Goal: Task Accomplishment & Management: Manage account settings

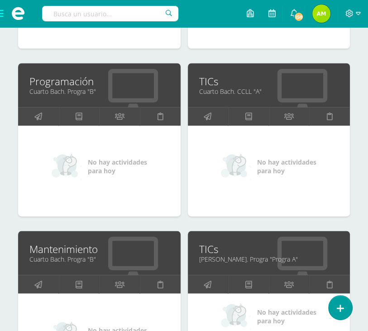
scroll to position [634, 0]
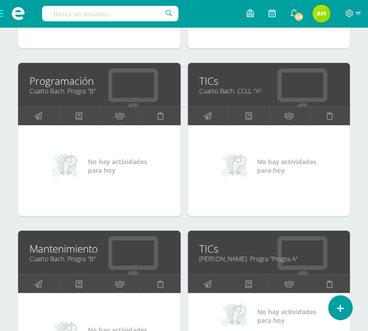
click at [53, 83] on link "Programación" at bounding box center [99, 81] width 140 height 14
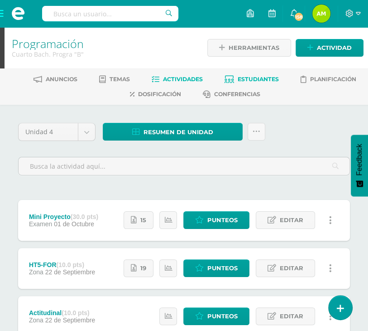
click at [245, 82] on span "Estudiantes" at bounding box center [258, 79] width 41 height 7
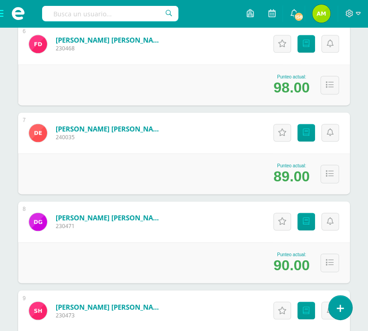
scroll to position [679, 0]
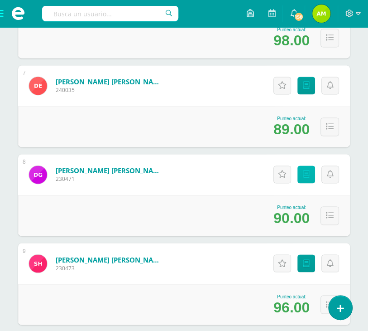
click at [304, 179] on link "Punteos" at bounding box center [307, 174] width 18 height 18
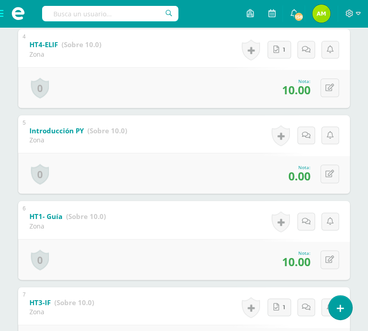
scroll to position [471, 0]
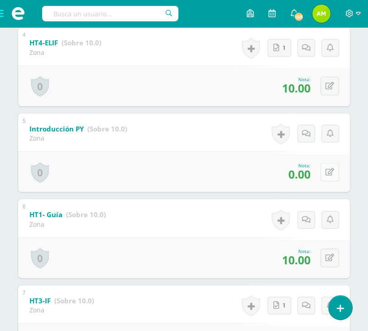
click at [330, 167] on button at bounding box center [330, 172] width 19 height 19
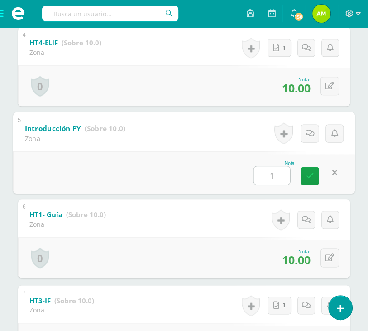
type input "10"
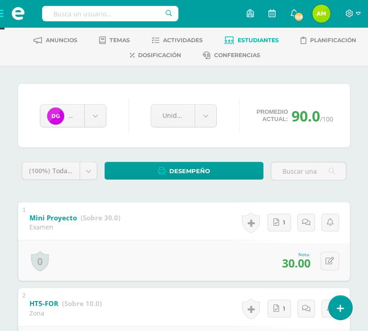
scroll to position [0, 0]
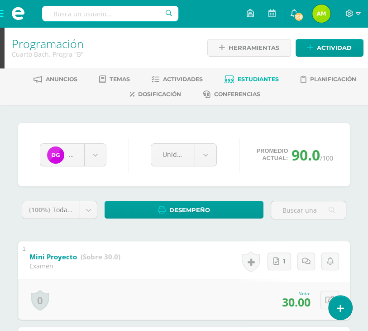
click at [250, 77] on span "Estudiantes" at bounding box center [258, 79] width 41 height 7
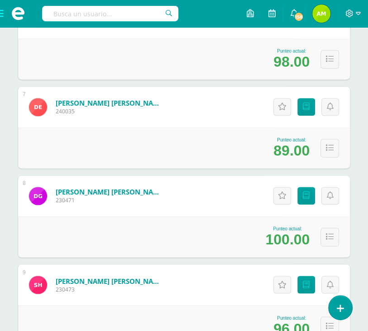
scroll to position [679, 0]
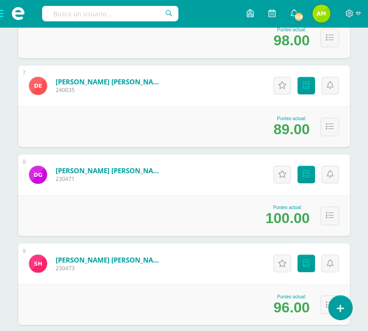
click at [0, 17] on span at bounding box center [18, 13] width 36 height 27
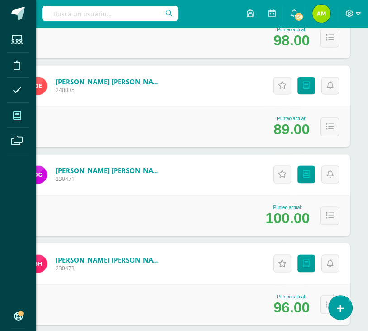
click at [22, 118] on span at bounding box center [17, 115] width 20 height 20
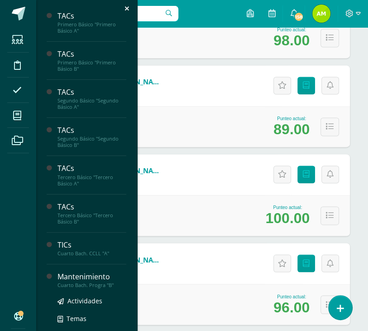
click at [81, 286] on div "Cuarto Bach. Progra "B"" at bounding box center [92, 285] width 69 height 6
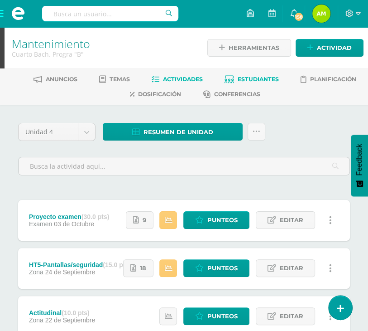
click at [238, 75] on link "Estudiantes" at bounding box center [252, 79] width 54 height 14
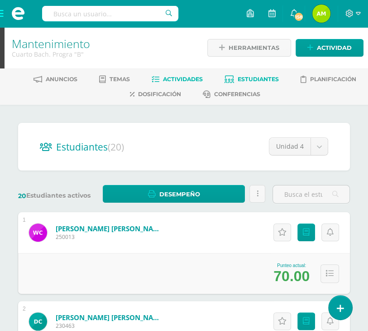
click at [174, 80] on span "Actividades" at bounding box center [183, 79] width 40 height 7
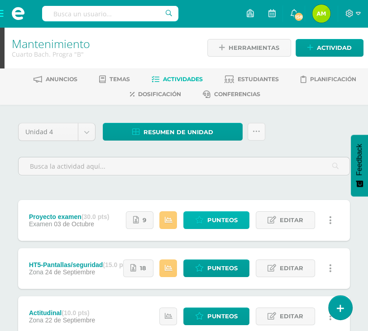
click at [214, 217] on span "Punteos" at bounding box center [222, 220] width 30 height 17
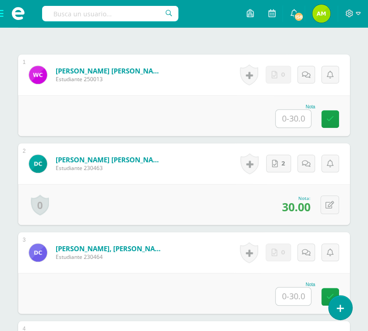
scroll to position [327, 0]
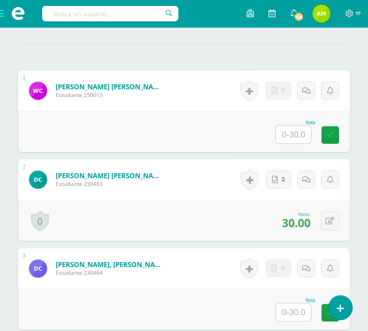
click at [292, 125] on input "text" at bounding box center [293, 134] width 35 height 18
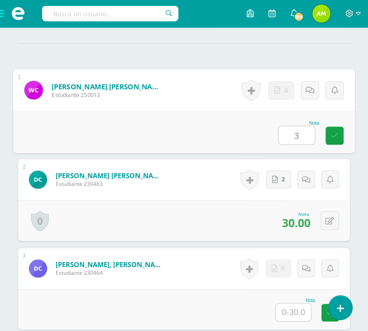
type input "30"
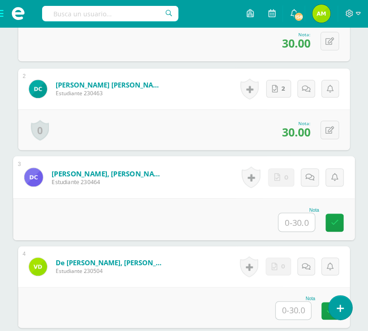
click at [295, 214] on input "text" at bounding box center [297, 222] width 36 height 18
type input "30"
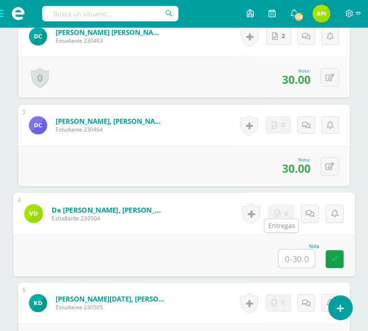
scroll to position [508, 0]
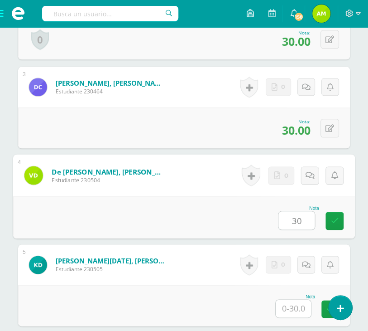
type input "30"
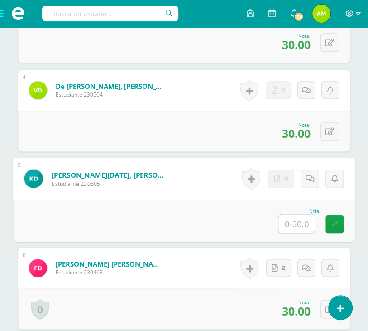
scroll to position [598, 0]
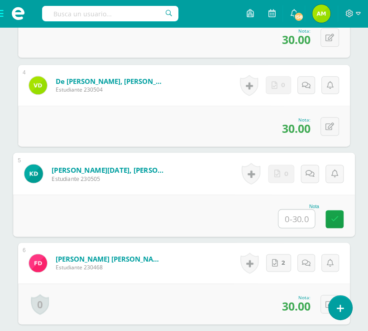
type input "0"
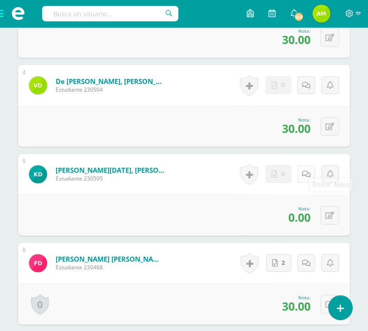
click at [307, 170] on icon at bounding box center [306, 174] width 9 height 8
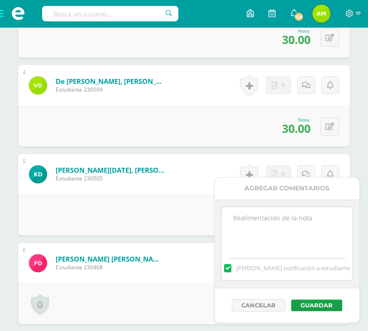
click at [302, 211] on textarea at bounding box center [286, 229] width 131 height 45
type textarea "No entrego el examen"
click at [324, 302] on button "Guardar" at bounding box center [316, 305] width 51 height 12
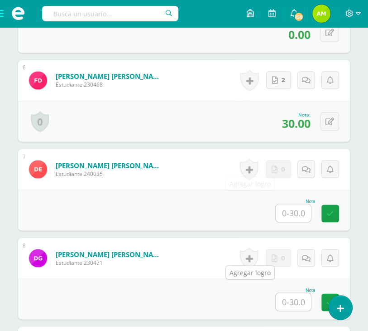
scroll to position [870, 0]
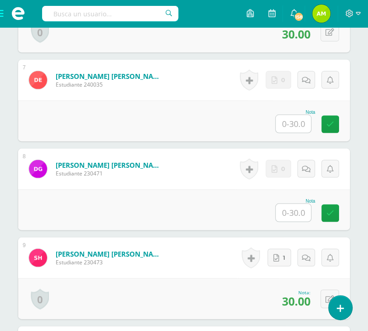
click at [297, 125] on div "Nota" at bounding box center [184, 120] width 332 height 41
click at [295, 118] on input "text" at bounding box center [293, 124] width 35 height 18
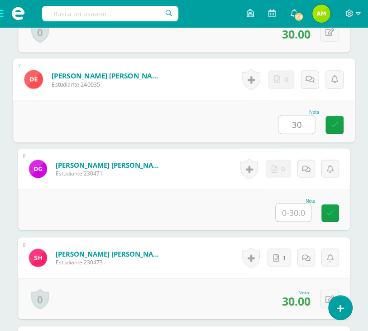
type input "30"
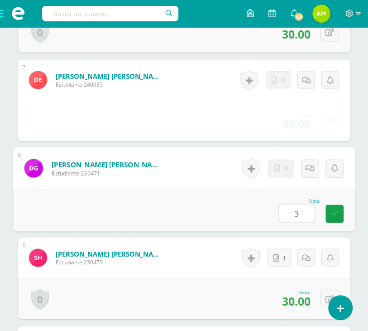
type input "30"
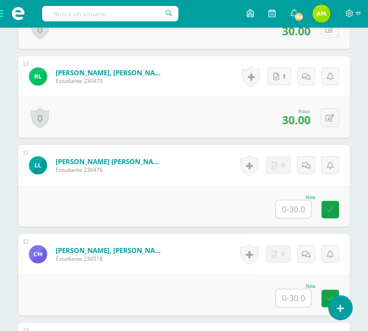
scroll to position [1142, 0]
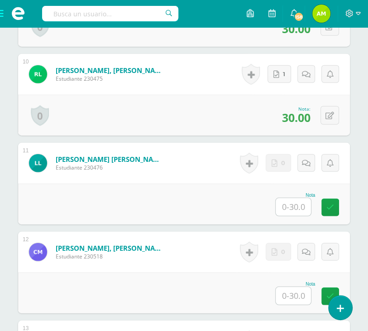
click at [300, 203] on input "text" at bounding box center [293, 207] width 35 height 18
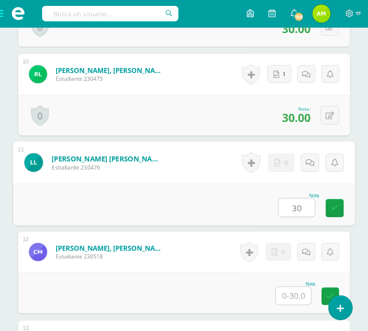
type input "30"
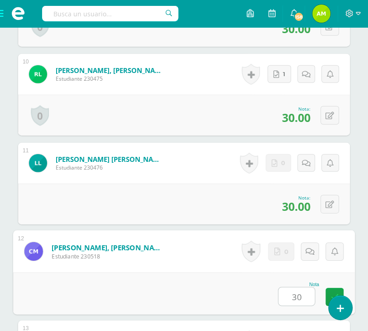
type input "30"
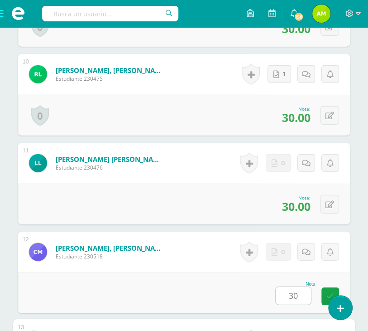
scroll to position [1351, 0]
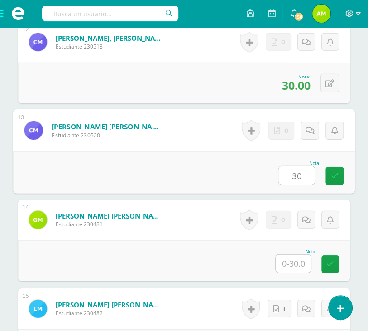
type input "30"
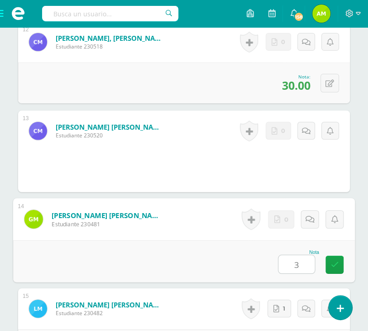
type input "30"
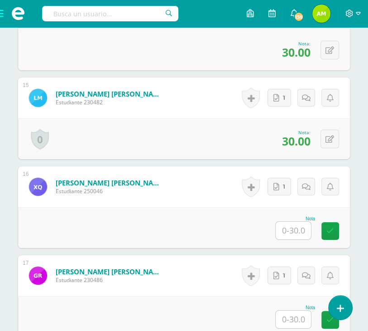
scroll to position [1578, 0]
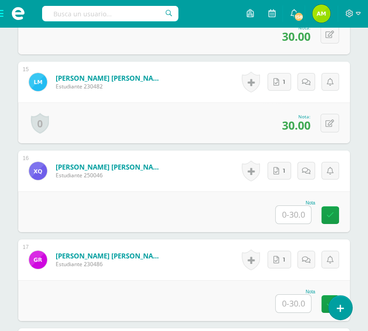
click at [290, 206] on input "text" at bounding box center [293, 215] width 35 height 18
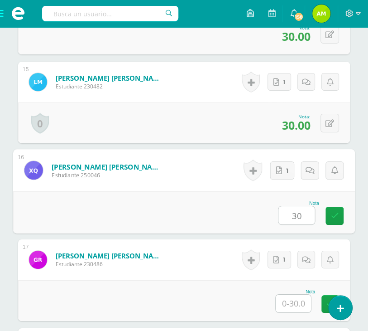
type input "30"
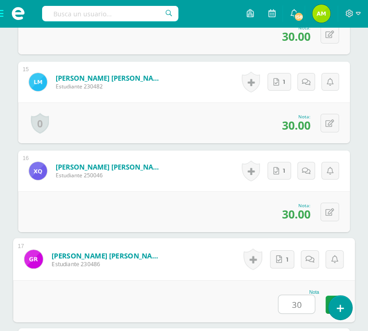
type input "30"
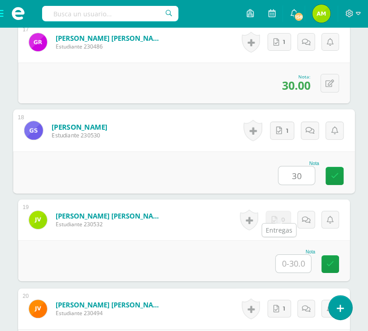
type input "30"
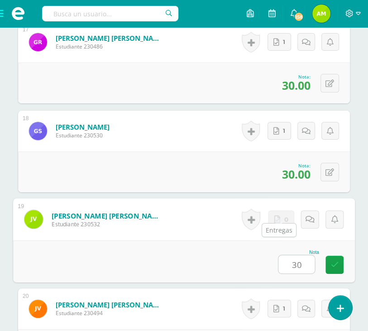
type input "30"
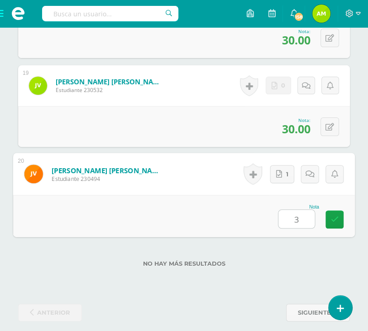
type input "30"
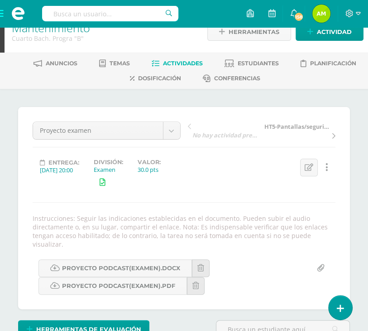
scroll to position [0, 0]
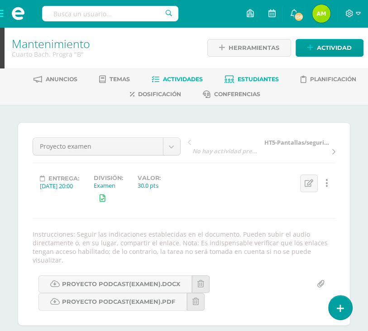
click at [237, 77] on link "Estudiantes" at bounding box center [252, 79] width 54 height 14
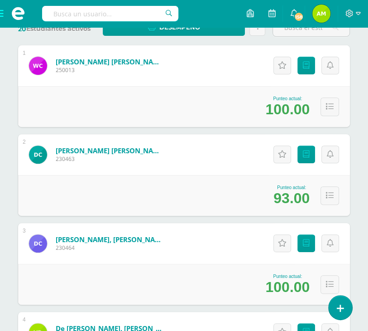
scroll to position [181, 0]
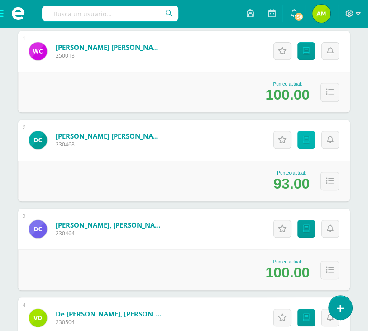
click at [308, 139] on icon at bounding box center [306, 140] width 7 height 8
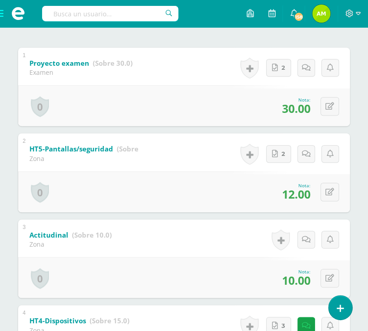
scroll to position [226, 0]
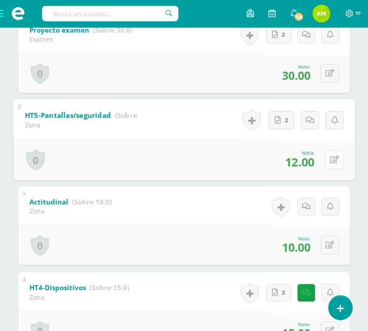
click at [330, 157] on icon at bounding box center [334, 159] width 9 height 8
type input "15"
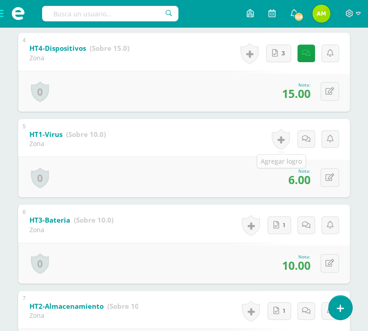
scroll to position [498, 0]
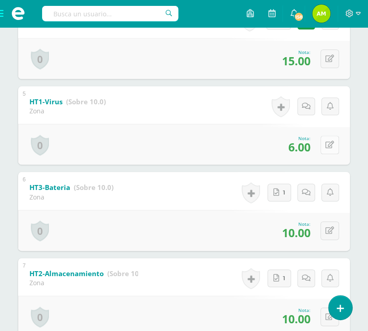
click at [332, 139] on button at bounding box center [330, 144] width 19 height 19
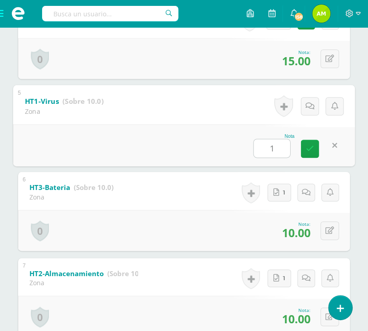
type input "10"
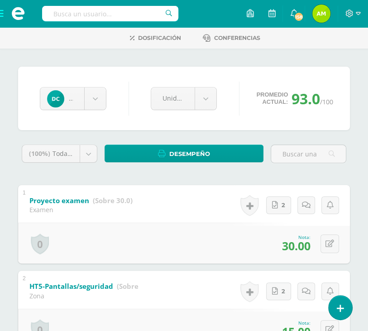
scroll to position [0, 0]
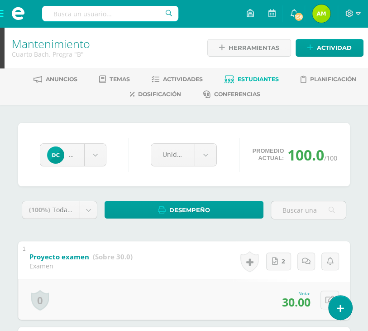
click at [246, 82] on span "Estudiantes" at bounding box center [258, 79] width 41 height 7
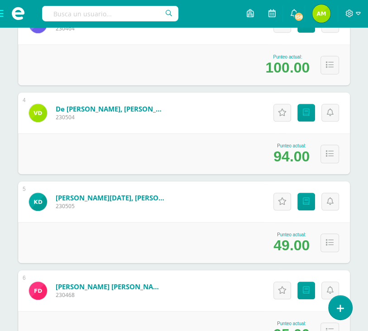
scroll to position [408, 0]
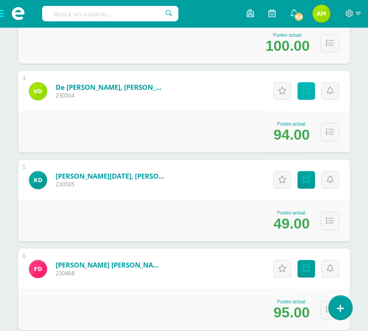
click at [303, 91] on icon at bounding box center [306, 91] width 7 height 8
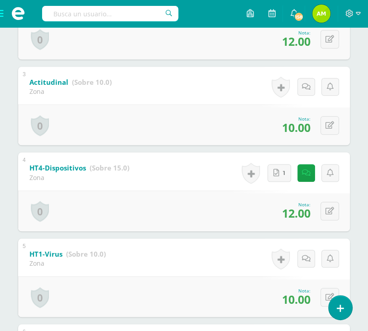
scroll to position [362, 0]
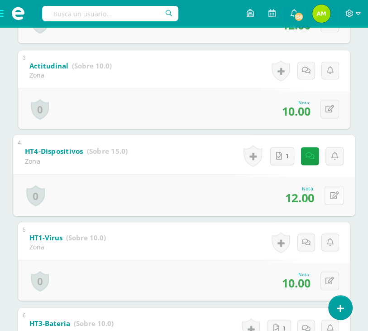
click at [329, 192] on button at bounding box center [334, 195] width 19 height 19
type input "15"
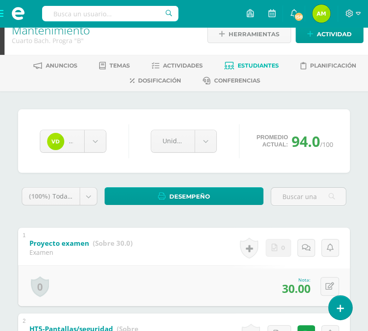
scroll to position [0, 0]
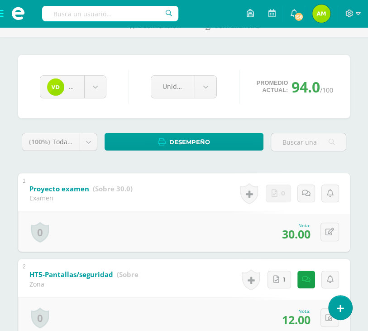
scroll to position [0, 0]
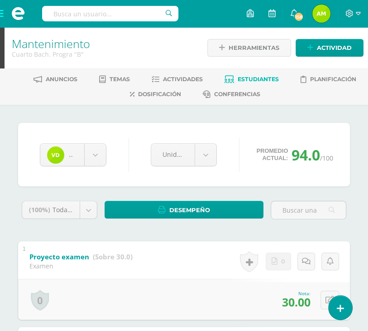
click at [244, 80] on span "Estudiantes" at bounding box center [258, 79] width 41 height 7
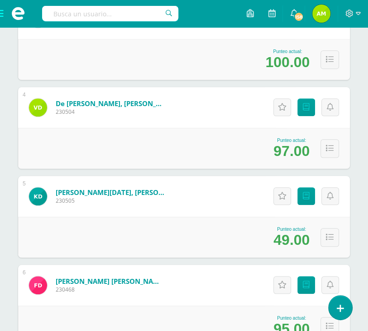
scroll to position [408, 0]
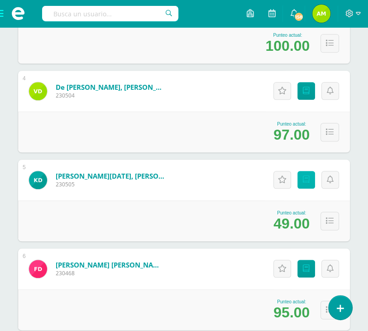
click at [305, 185] on link "Punteos" at bounding box center [307, 180] width 18 height 18
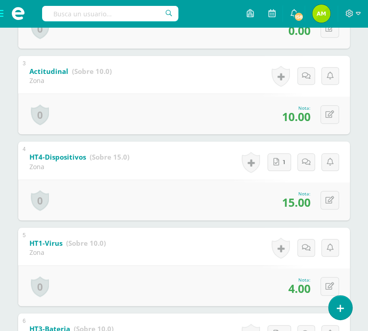
scroll to position [362, 0]
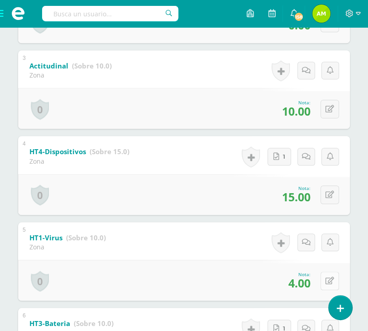
click at [326, 275] on button at bounding box center [330, 280] width 19 height 19
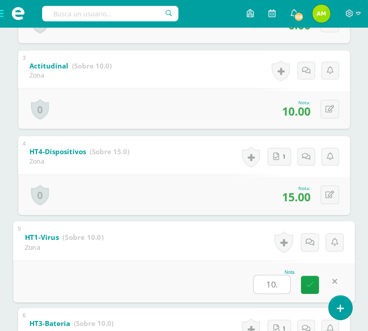
type input "10"
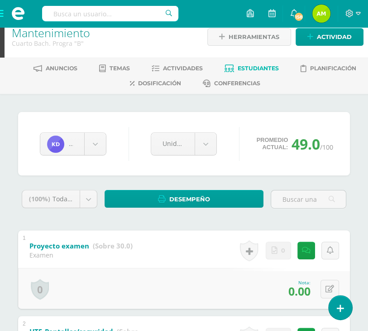
scroll to position [0, 0]
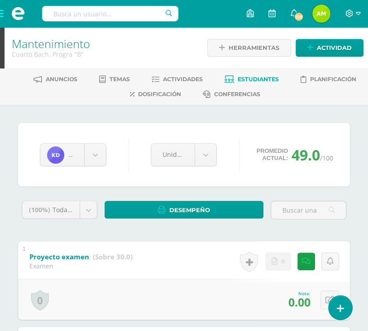
click at [238, 76] on span "Estudiantes" at bounding box center [258, 79] width 41 height 7
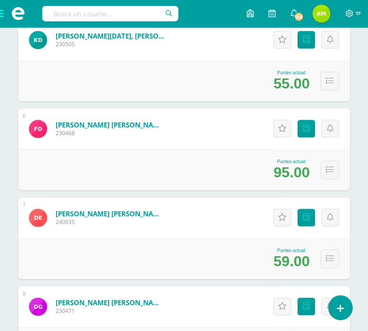
scroll to position [589, 0]
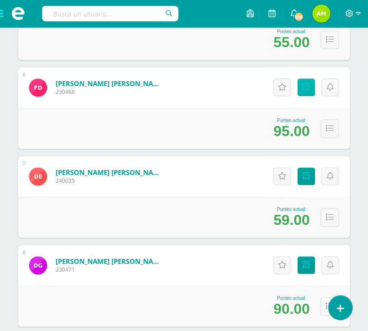
click at [307, 85] on icon at bounding box center [306, 87] width 7 height 8
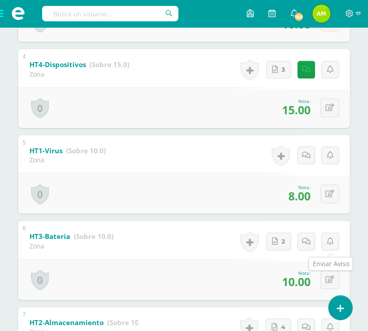
scroll to position [453, 0]
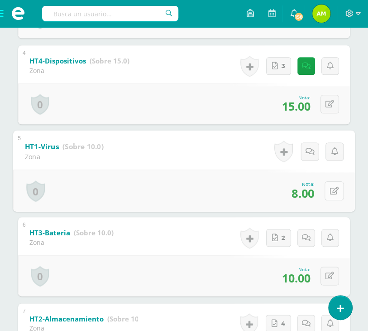
click at [331, 195] on button at bounding box center [334, 190] width 19 height 19
type input "10"
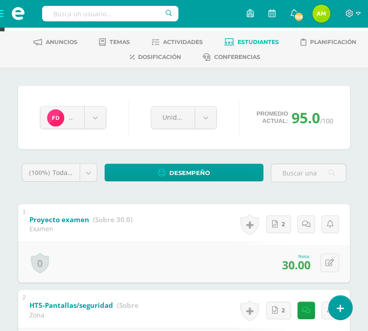
scroll to position [0, 0]
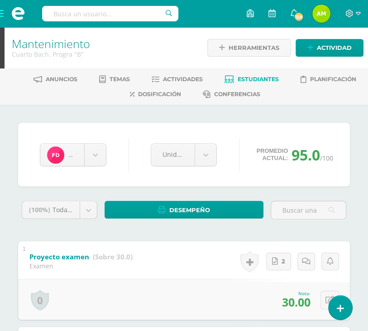
click at [243, 80] on span "Estudiantes" at bounding box center [258, 79] width 41 height 7
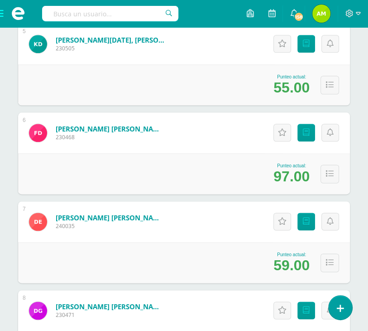
scroll to position [589, 0]
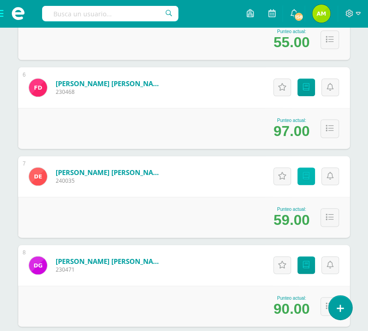
click at [310, 173] on link "Punteos" at bounding box center [307, 176] width 18 height 18
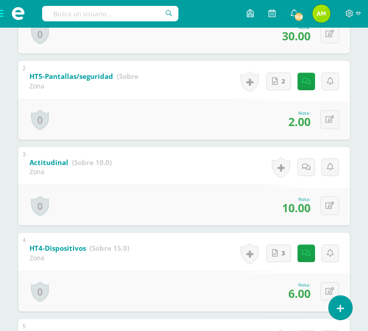
scroll to position [272, 0]
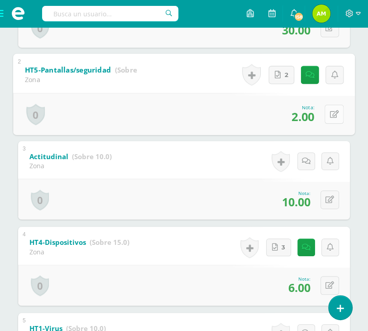
drag, startPoint x: 336, startPoint y: 107, endPoint x: 332, endPoint y: 109, distance: 4.9
click at [332, 108] on button at bounding box center [334, 114] width 19 height 19
type input "1"
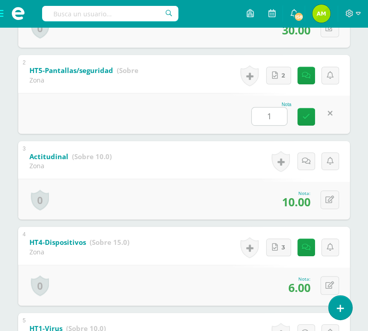
click at [331, 112] on icon at bounding box center [330, 114] width 5 height 8
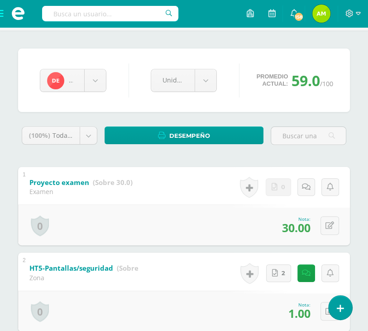
scroll to position [45, 0]
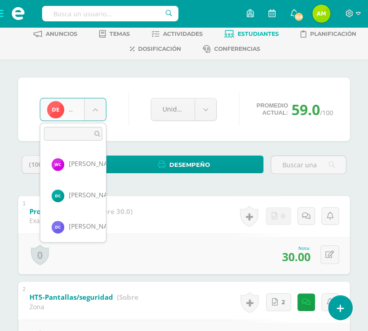
scroll to position [125, 0]
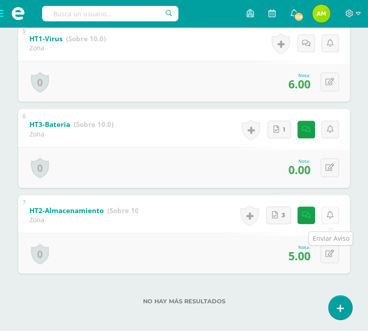
scroll to position [566, 0]
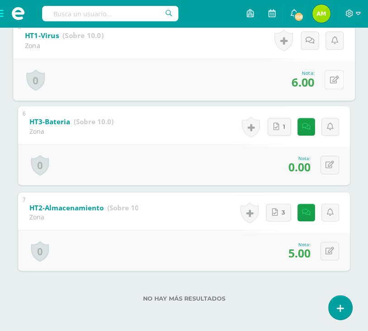
click at [328, 77] on button at bounding box center [334, 79] width 19 height 19
type input "7"
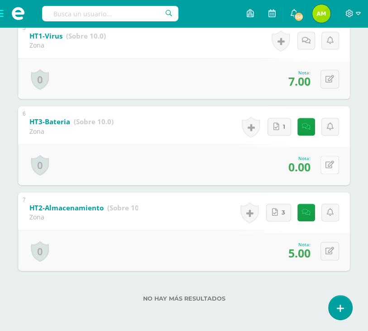
click at [331, 163] on icon at bounding box center [330, 165] width 9 height 8
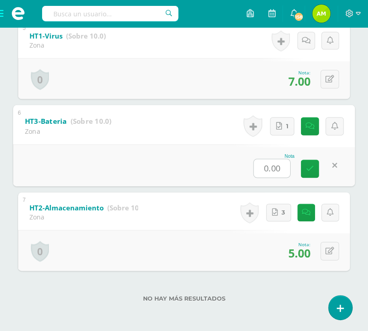
type input "8"
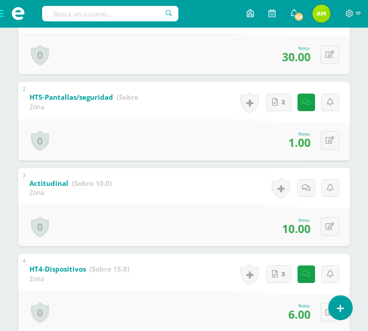
scroll to position [203, 0]
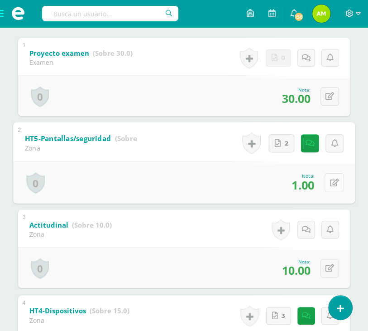
click at [328, 176] on button at bounding box center [334, 182] width 19 height 19
type input "2"
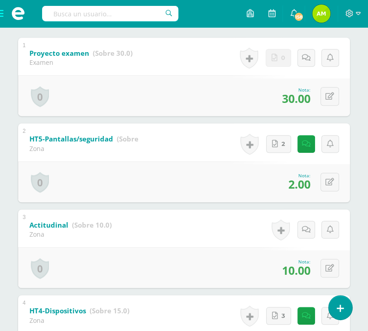
scroll to position [0, 0]
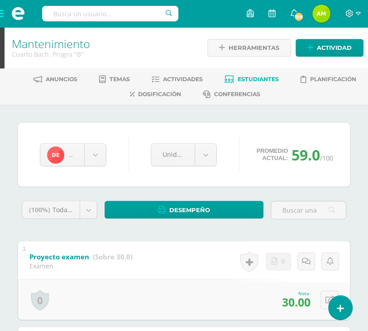
click at [242, 80] on span "Estudiantes" at bounding box center [258, 79] width 41 height 7
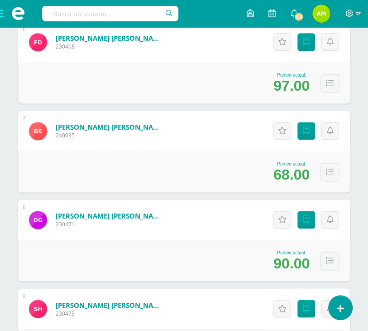
scroll to position [725, 0]
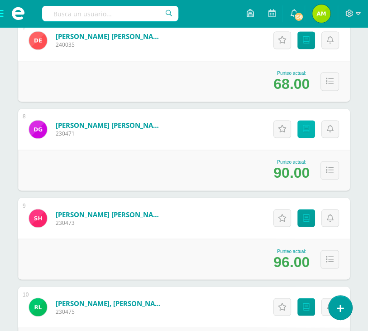
click at [307, 130] on icon at bounding box center [306, 129] width 7 height 8
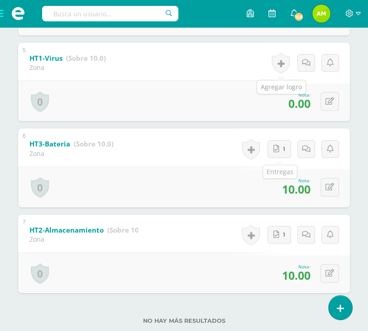
scroll to position [543, 0]
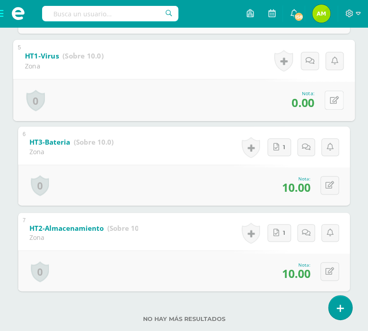
click at [327, 104] on button at bounding box center [334, 99] width 19 height 19
type input "10"
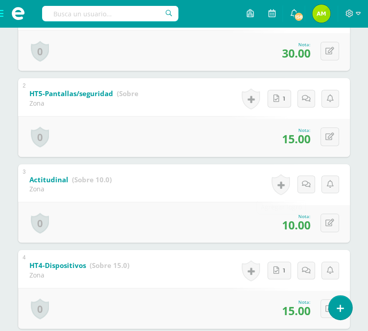
scroll to position [0, 0]
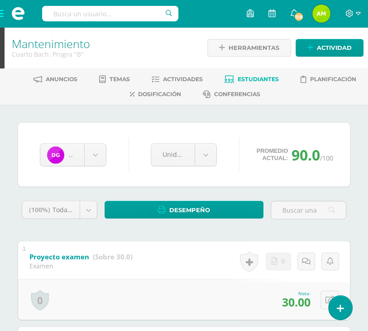
click at [250, 76] on span "Estudiantes" at bounding box center [258, 79] width 41 height 7
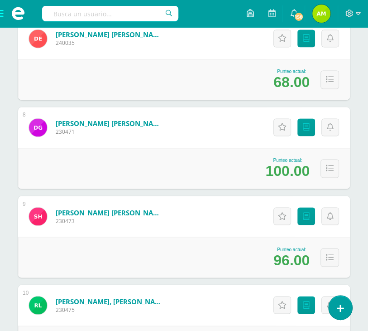
scroll to position [725, 0]
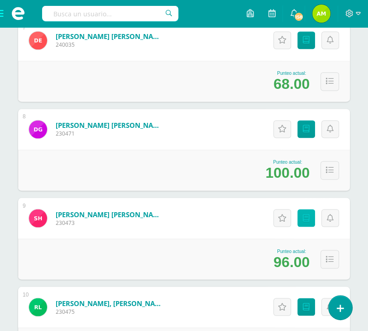
click at [306, 217] on icon at bounding box center [306, 218] width 7 height 8
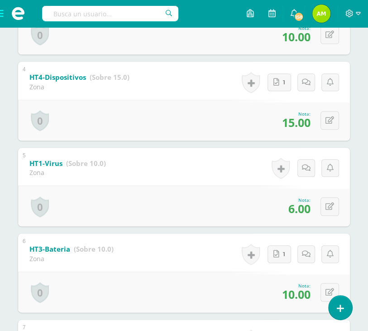
scroll to position [453, 0]
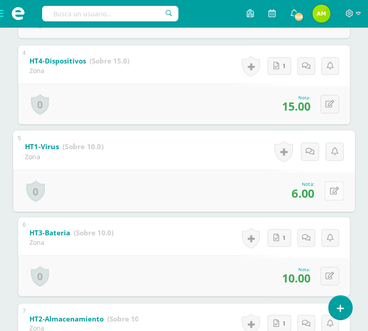
click at [329, 196] on button at bounding box center [334, 190] width 19 height 19
type input "10"
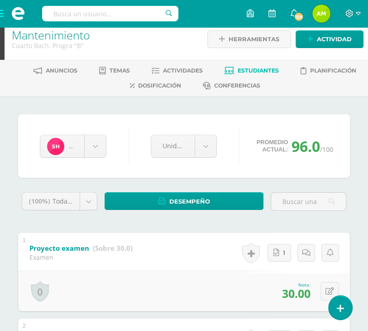
scroll to position [0, 0]
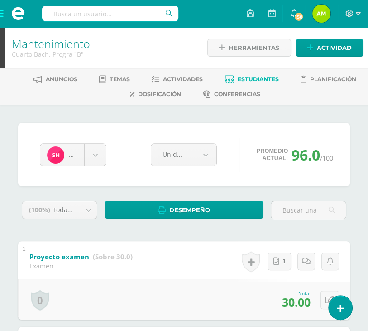
click at [268, 74] on link "Estudiantes" at bounding box center [252, 79] width 54 height 14
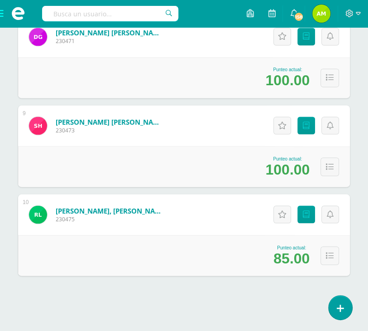
scroll to position [819, 0]
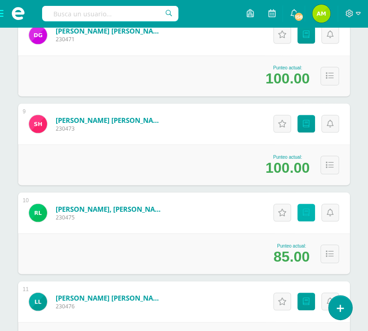
click at [303, 215] on icon at bounding box center [306, 212] width 7 height 8
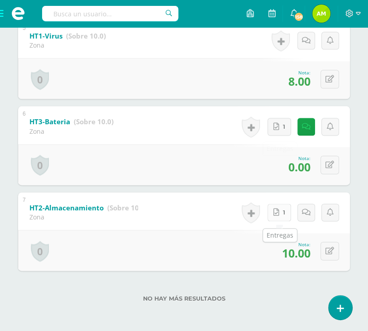
scroll to position [566, 0]
click at [341, 168] on div "0 [GEOGRAPHIC_DATA] Logros obtenidos Aún no hay logros agregados Nota: 0.00" at bounding box center [184, 164] width 332 height 41
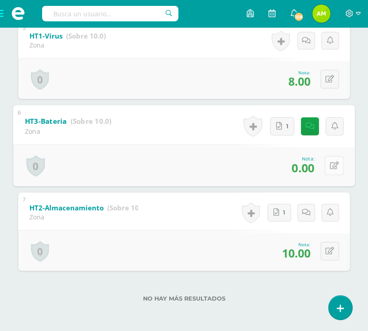
click at [337, 167] on button at bounding box center [334, 165] width 19 height 19
type input "8"
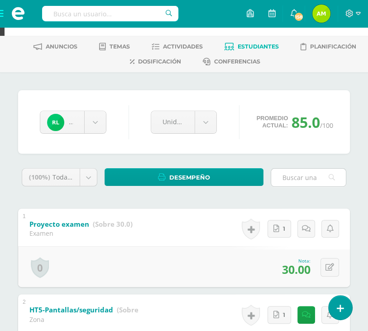
scroll to position [0, 0]
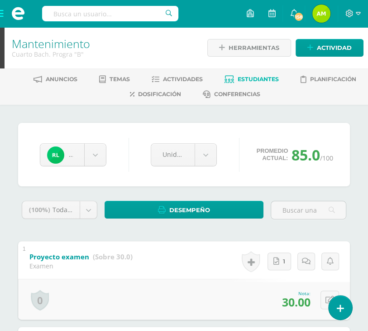
click at [240, 79] on span "Estudiantes" at bounding box center [258, 79] width 41 height 7
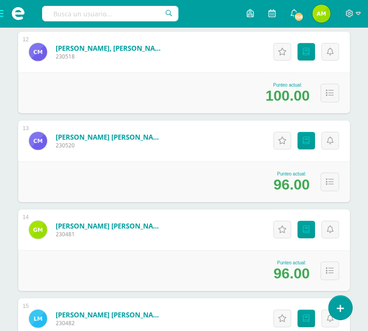
scroll to position [1178, 0]
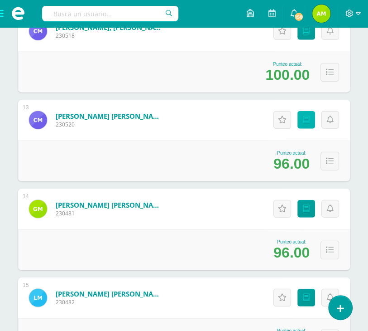
click at [303, 115] on link "Punteos" at bounding box center [307, 120] width 18 height 18
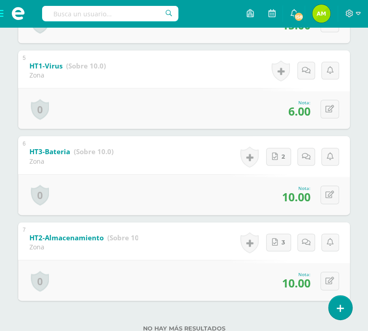
scroll to position [543, 0]
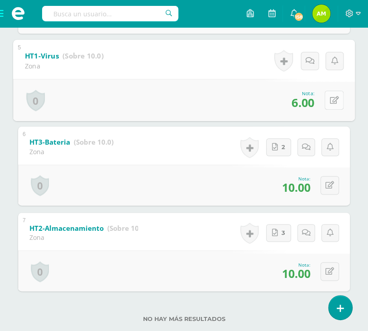
click at [332, 101] on icon at bounding box center [334, 100] width 9 height 8
type input "10"
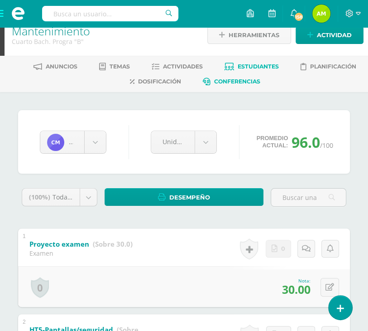
scroll to position [0, 0]
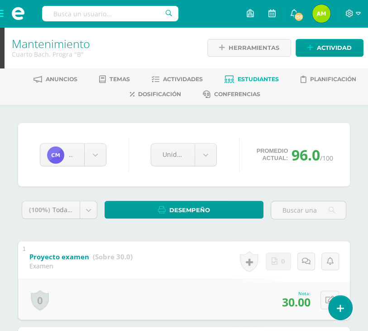
click at [236, 73] on link "Estudiantes" at bounding box center [252, 79] width 54 height 14
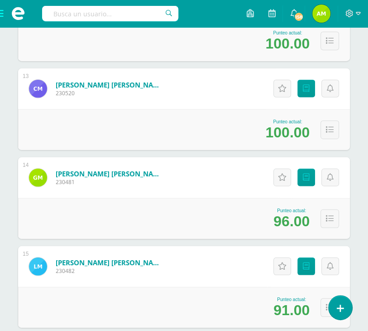
scroll to position [1223, 0]
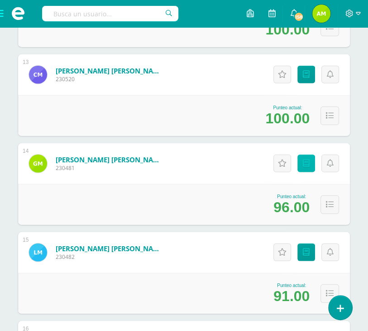
click at [306, 168] on link "Punteos" at bounding box center [307, 163] width 18 height 18
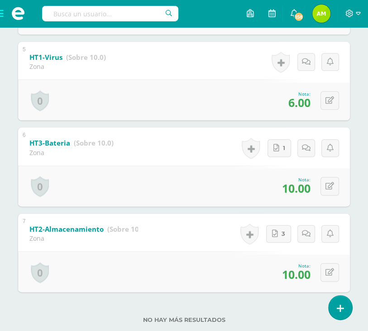
scroll to position [543, 0]
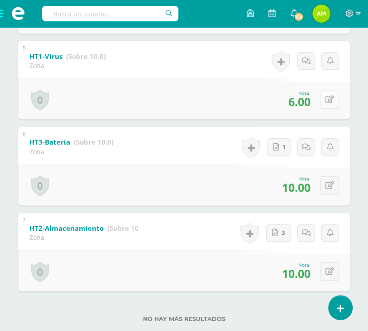
click at [334, 105] on button at bounding box center [330, 99] width 19 height 19
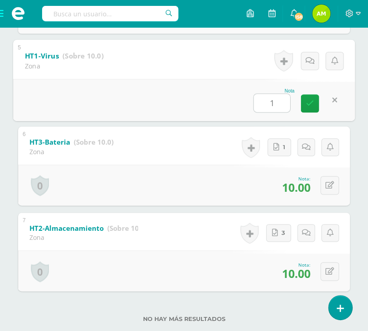
type input "10"
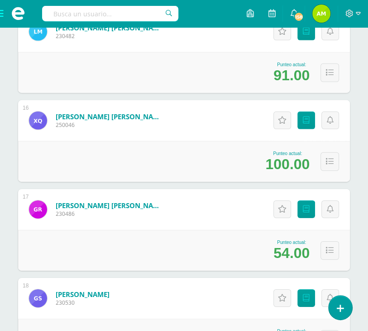
scroll to position [1453, 0]
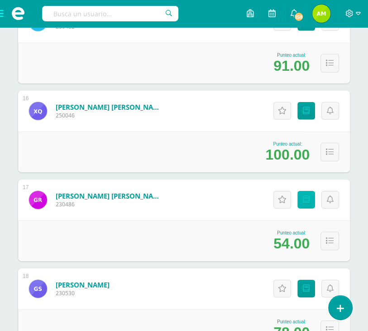
click at [304, 201] on icon at bounding box center [306, 200] width 7 height 8
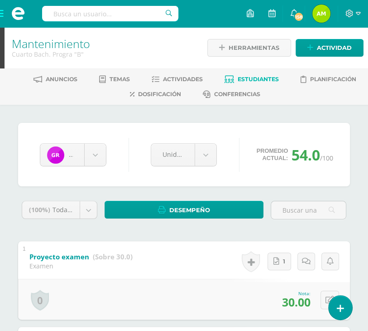
click at [249, 79] on span "Estudiantes" at bounding box center [258, 79] width 41 height 7
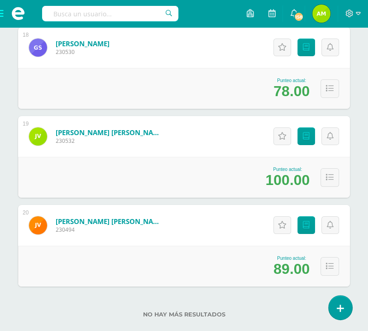
scroll to position [1710, 0]
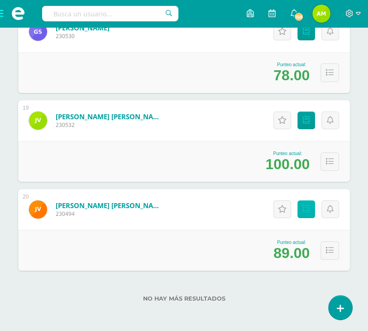
click at [301, 212] on link "Punteos" at bounding box center [307, 209] width 18 height 18
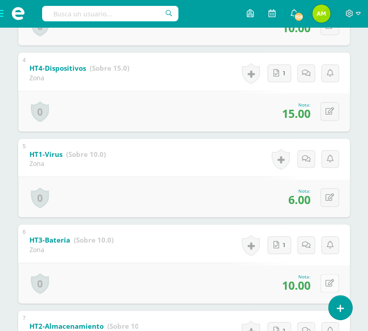
scroll to position [430, 0]
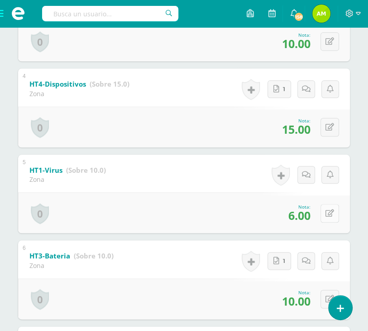
click at [326, 209] on button at bounding box center [330, 213] width 19 height 19
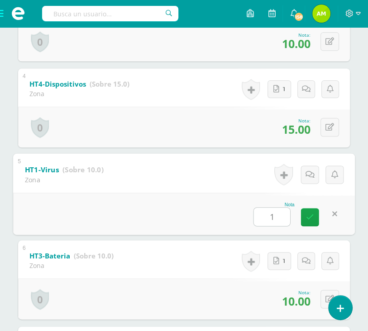
type input "10"
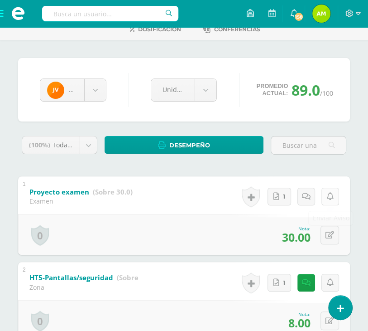
scroll to position [0, 0]
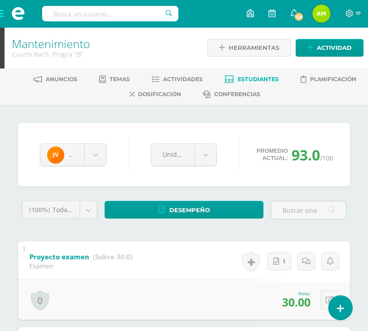
click at [243, 78] on span "Estudiantes" at bounding box center [258, 79] width 41 height 7
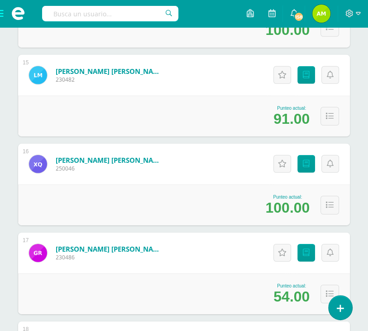
scroll to position [1495, 0]
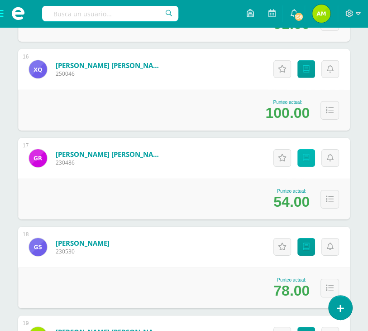
click at [311, 160] on link "Punteos" at bounding box center [307, 158] width 18 height 18
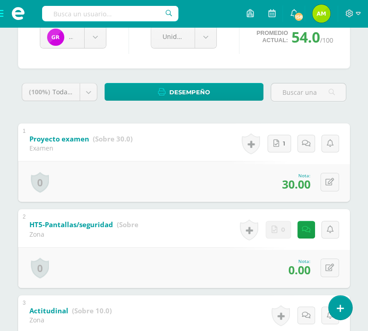
scroll to position [91, 0]
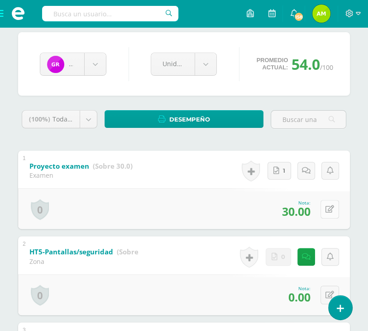
click at [330, 212] on button at bounding box center [330, 209] width 19 height 19
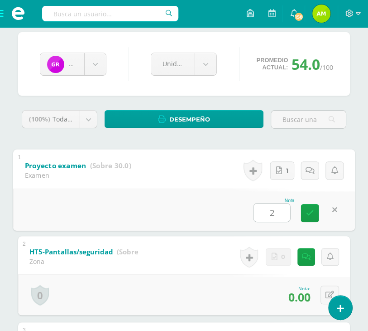
type input "25"
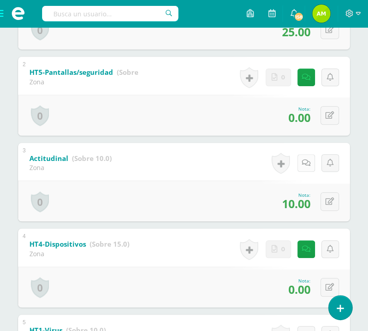
scroll to position [272, 0]
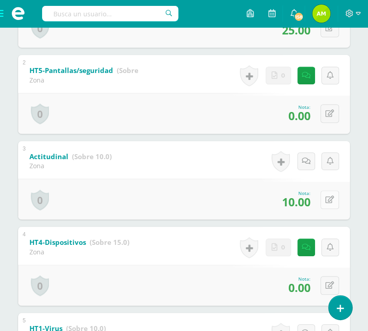
click at [324, 200] on div "0 Logros Logros obtenidos Aún no hay logros agregados Nota: 10.00" at bounding box center [184, 198] width 332 height 41
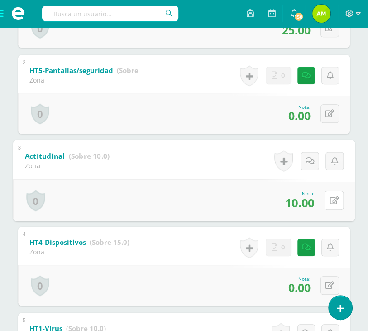
click at [325, 190] on button at bounding box center [334, 199] width 19 height 19
type input "3"
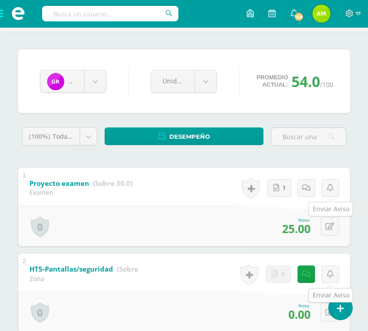
scroll to position [0, 0]
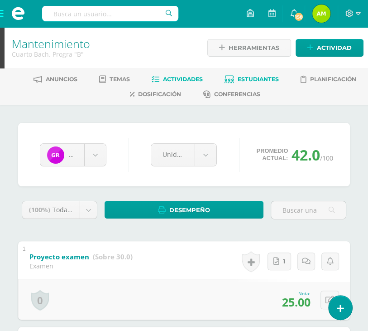
click at [200, 82] on link "Actividades" at bounding box center [177, 79] width 51 height 14
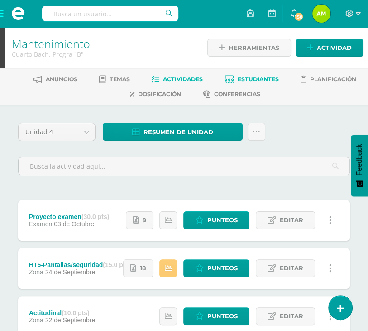
click at [236, 82] on link "Estudiantes" at bounding box center [252, 79] width 54 height 14
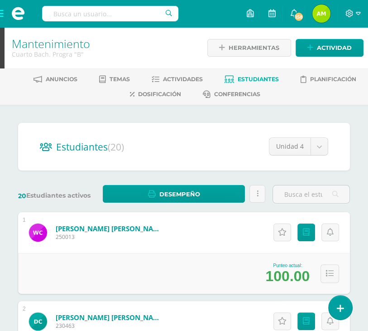
drag, startPoint x: 0, startPoint y: 0, endPoint x: 34, endPoint y: 122, distance: 126.6
click at [0, 14] on span at bounding box center [18, 13] width 36 height 27
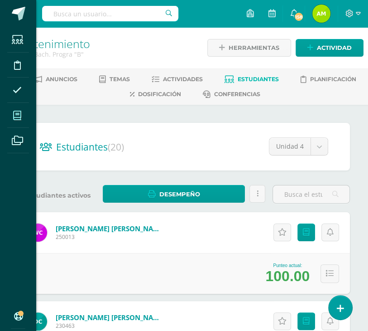
click at [14, 109] on span at bounding box center [17, 115] width 20 height 20
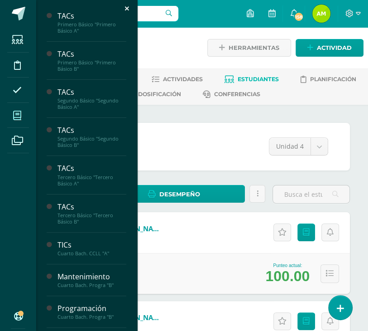
click at [14, 112] on icon at bounding box center [17, 115] width 8 height 9
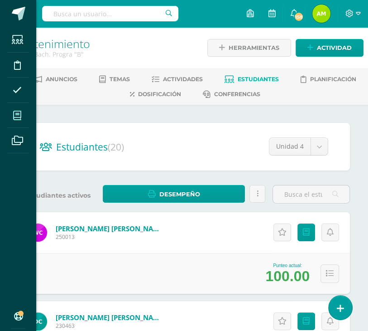
click at [12, 118] on span at bounding box center [17, 115] width 20 height 20
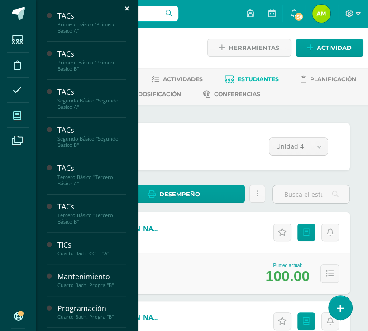
click at [19, 115] on icon at bounding box center [17, 115] width 8 height 9
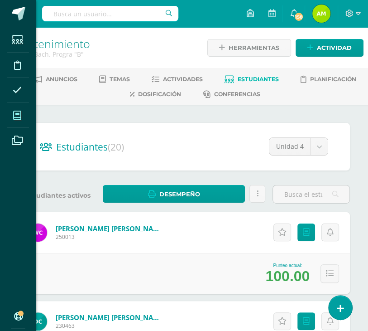
click at [18, 114] on icon at bounding box center [17, 115] width 8 height 9
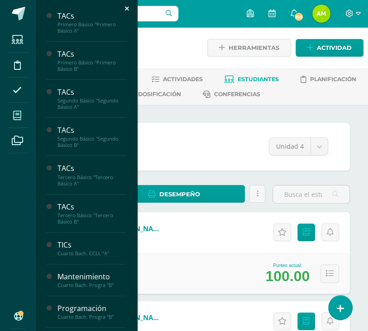
click at [16, 113] on icon at bounding box center [17, 115] width 8 height 9
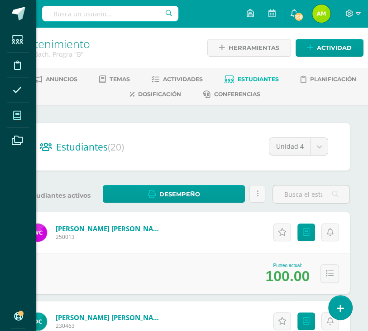
click at [16, 113] on icon at bounding box center [17, 115] width 8 height 9
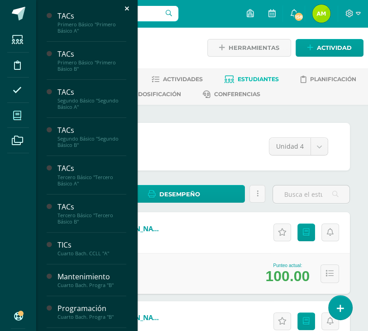
drag, startPoint x: 16, startPoint y: 113, endPoint x: 14, endPoint y: 109, distance: 4.7
click at [16, 113] on icon at bounding box center [17, 115] width 8 height 9
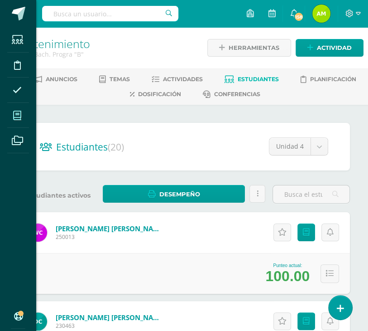
click at [14, 109] on span at bounding box center [17, 115] width 20 height 20
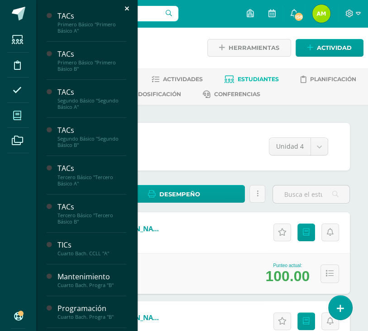
click at [12, 107] on span at bounding box center [17, 115] width 20 height 20
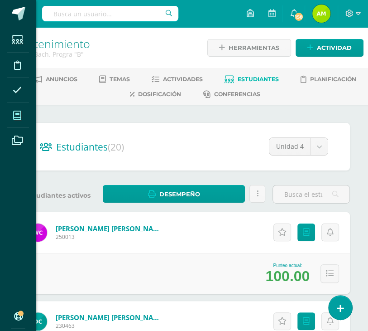
click at [14, 107] on span at bounding box center [17, 115] width 20 height 20
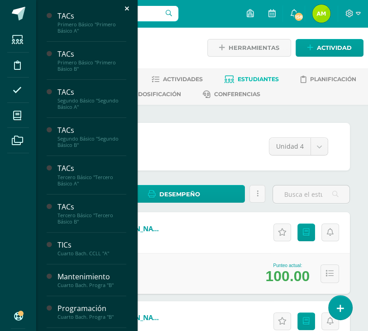
click at [270, 101] on div "Estudiantes Disciplina Asistencia Mis cursos Archivos Soporte Ayuda Reportar un…" at bounding box center [184, 165] width 368 height 331
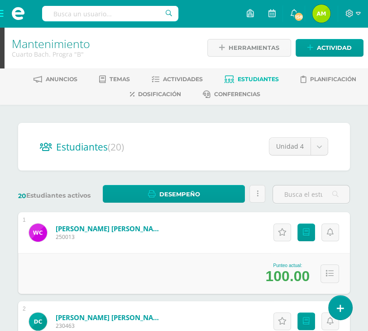
click at [1, 14] on span at bounding box center [18, 13] width 36 height 27
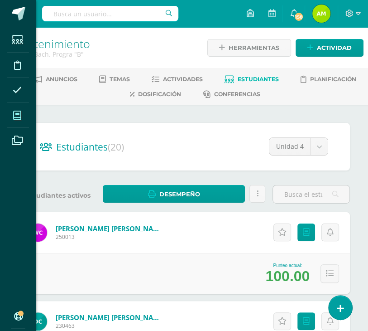
click at [17, 115] on icon at bounding box center [17, 115] width 8 height 9
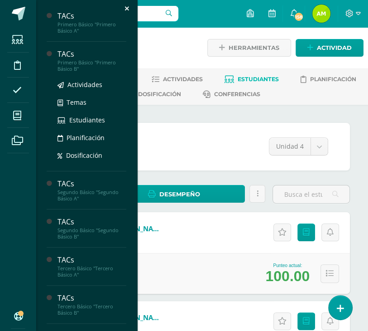
click at [72, 63] on div "Primero Básico "Primero Básico B"" at bounding box center [92, 65] width 69 height 13
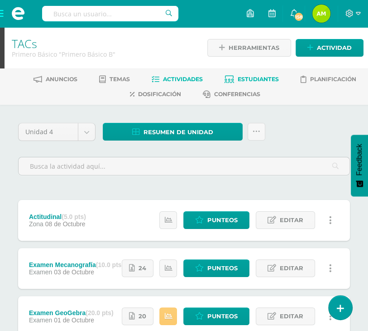
click at [250, 77] on span "Estudiantes" at bounding box center [258, 79] width 41 height 7
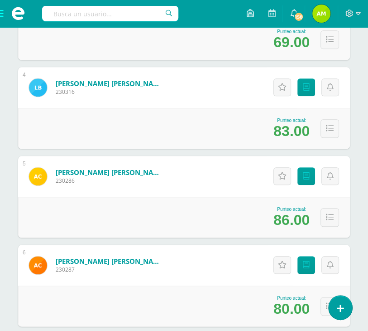
scroll to position [275, 0]
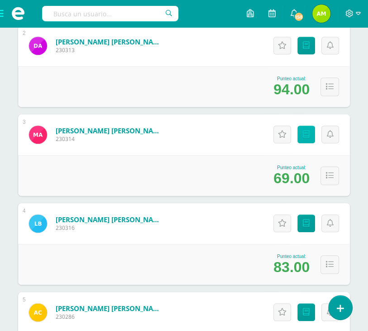
click at [306, 138] on link "Punteos" at bounding box center [307, 134] width 18 height 18
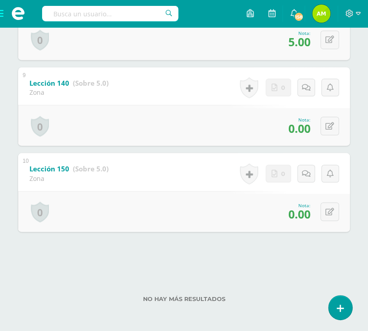
scroll to position [863, 0]
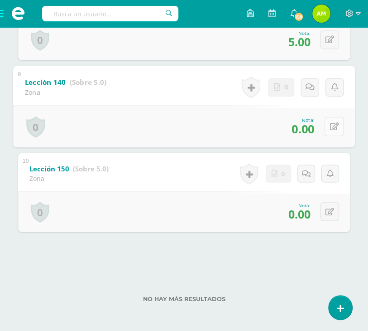
click at [328, 125] on button at bounding box center [334, 125] width 19 height 19
type input "3"
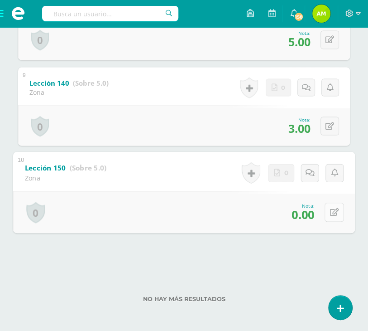
click at [326, 212] on button at bounding box center [334, 211] width 19 height 19
type input "3"
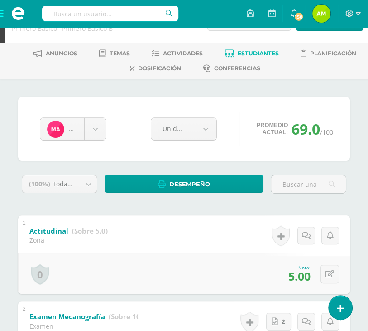
scroll to position [0, 0]
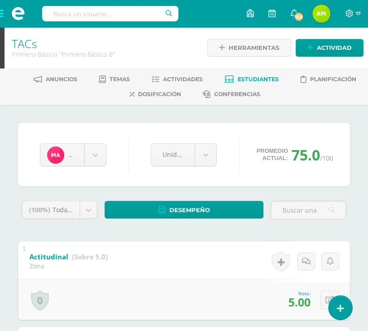
click at [5, 15] on span at bounding box center [18, 13] width 36 height 27
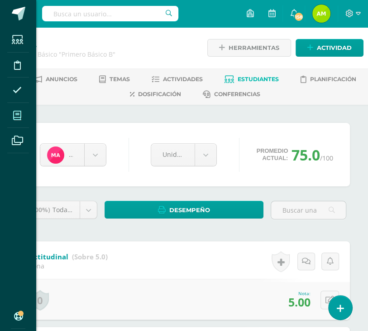
click at [22, 116] on span at bounding box center [17, 115] width 20 height 20
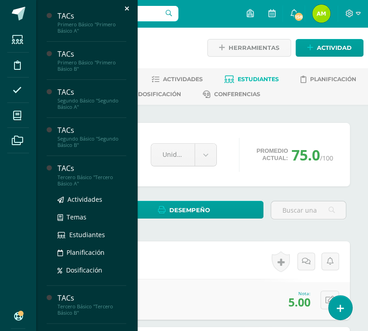
click at [77, 171] on div "TACs" at bounding box center [92, 168] width 69 height 10
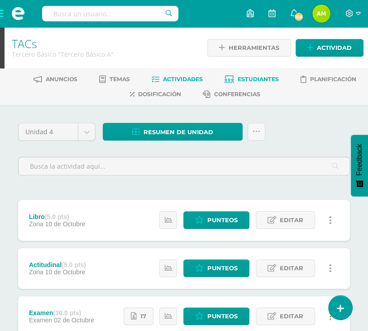
click at [240, 85] on link "Estudiantes" at bounding box center [252, 79] width 54 height 14
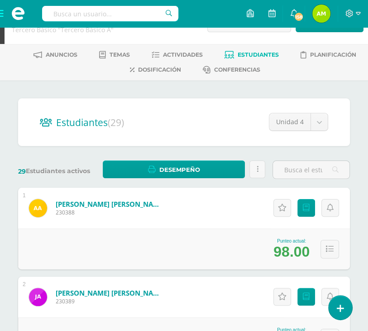
scroll to position [45, 0]
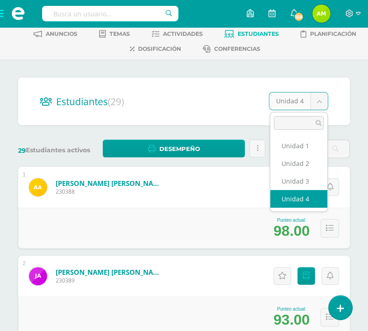
click at [308, 180] on link "Punteos" at bounding box center [307, 187] width 18 height 18
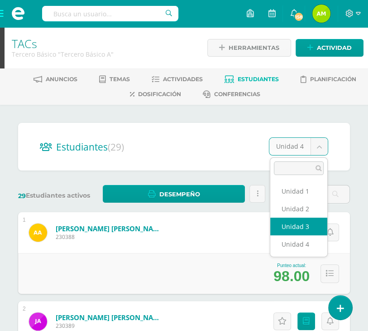
select select "/dashboard/teacher/section/2017/students/?unit=91559"
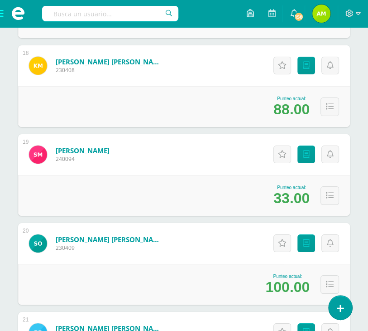
scroll to position [1679, 0]
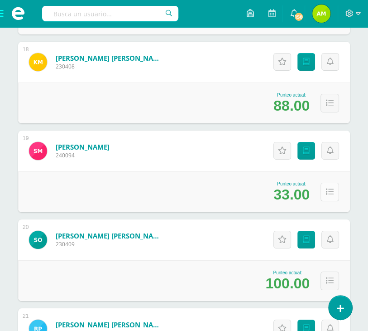
click at [336, 193] on button at bounding box center [330, 192] width 19 height 19
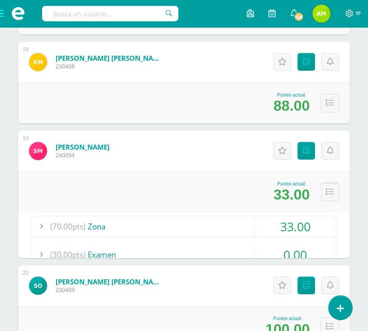
click at [332, 190] on icon at bounding box center [330, 192] width 8 height 8
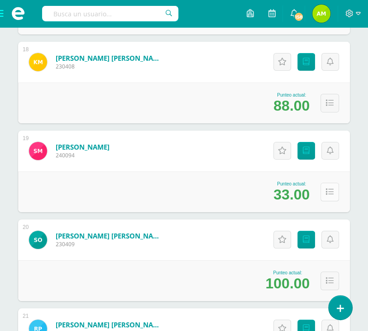
click at [332, 190] on icon at bounding box center [330, 192] width 8 height 8
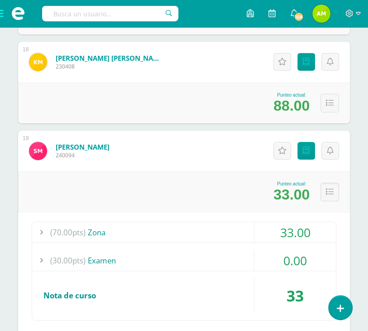
click at [303, 264] on div "0.00" at bounding box center [296, 260] width 82 height 20
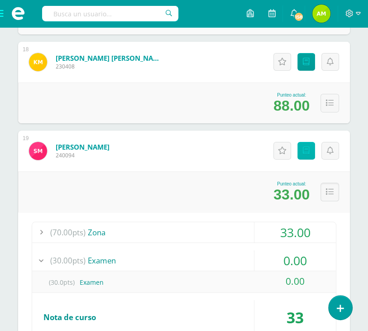
click at [301, 149] on link "Punteos" at bounding box center [307, 151] width 18 height 18
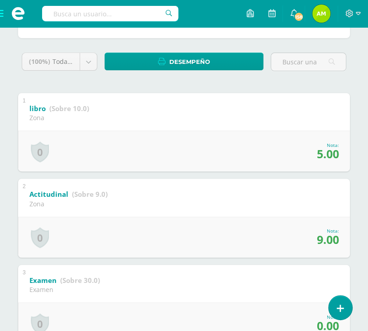
scroll to position [13, 0]
